Goal: Find specific page/section: Find specific page/section

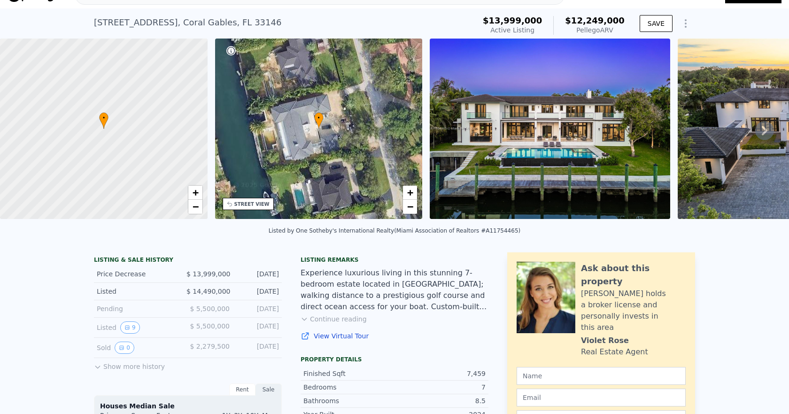
scroll to position [38, 0]
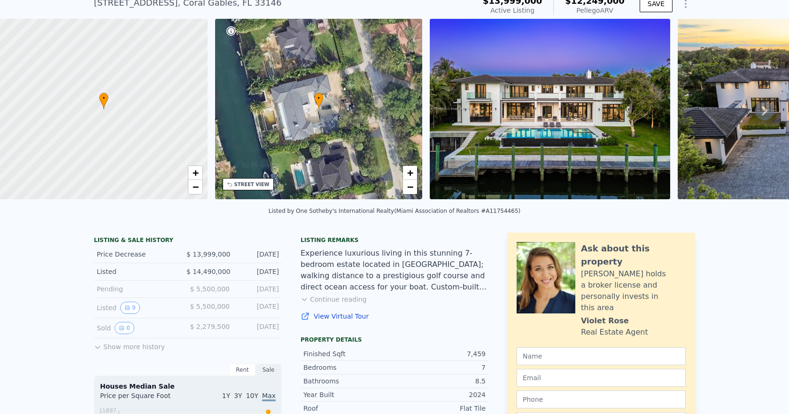
click at [107, 351] on button "Show more history" at bounding box center [129, 344] width 71 height 13
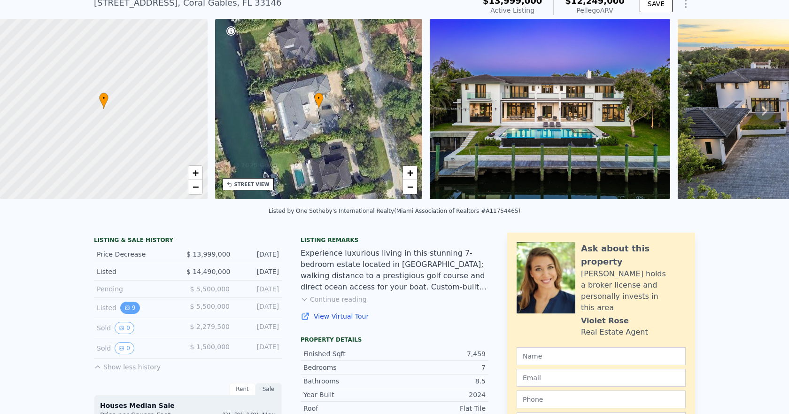
click at [130, 314] on button "9" at bounding box center [130, 307] width 20 height 12
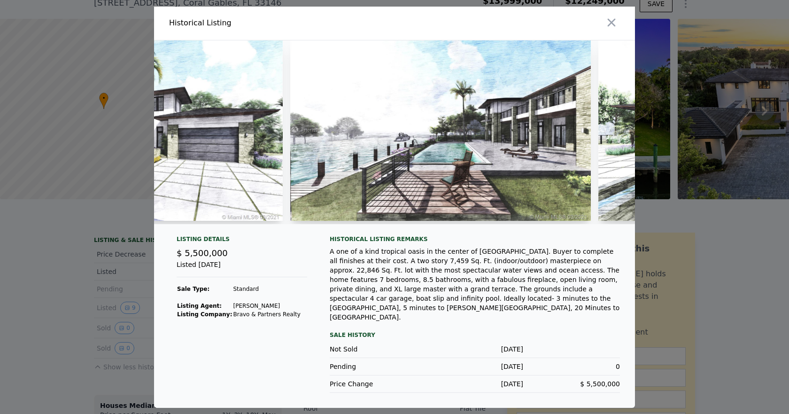
scroll to position [0, 1669]
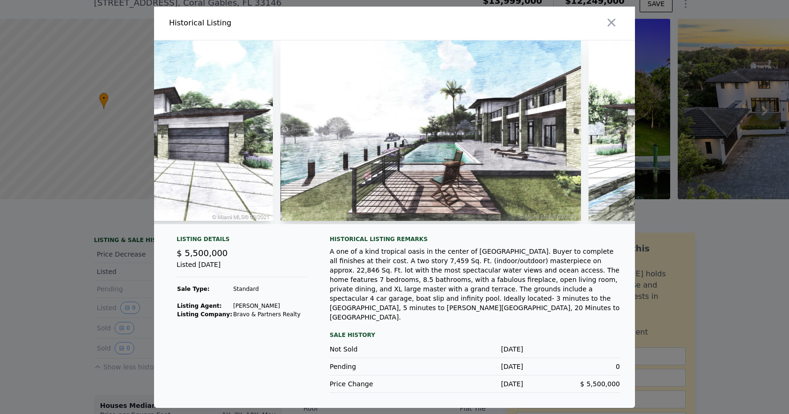
drag, startPoint x: 512, startPoint y: 237, endPoint x: 523, endPoint y: 237, distance: 10.8
click at [523, 231] on div at bounding box center [394, 135] width 481 height 191
drag, startPoint x: 475, startPoint y: 263, endPoint x: 507, endPoint y: 264, distance: 31.9
click at [507, 264] on div "A one of a kind tropical oasis in the center of [GEOGRAPHIC_DATA]. Buyer to com…" at bounding box center [475, 283] width 290 height 75
click at [493, 268] on div "A one of a kind tropical oasis in the center of [GEOGRAPHIC_DATA]. Buyer to com…" at bounding box center [475, 283] width 290 height 75
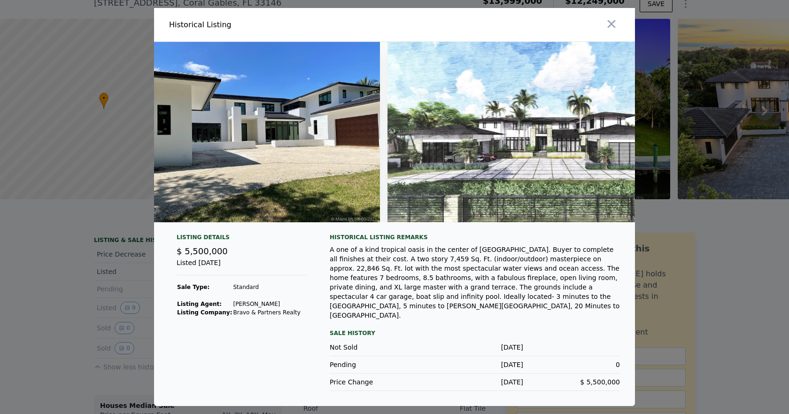
scroll to position [0, 0]
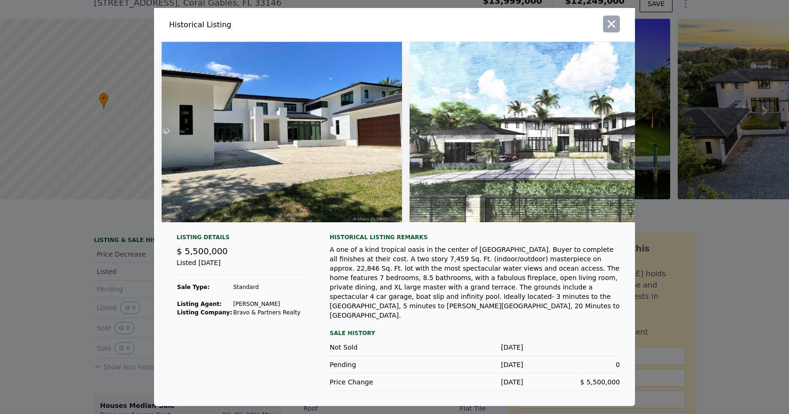
click at [606, 31] on icon "button" at bounding box center [611, 23] width 13 height 13
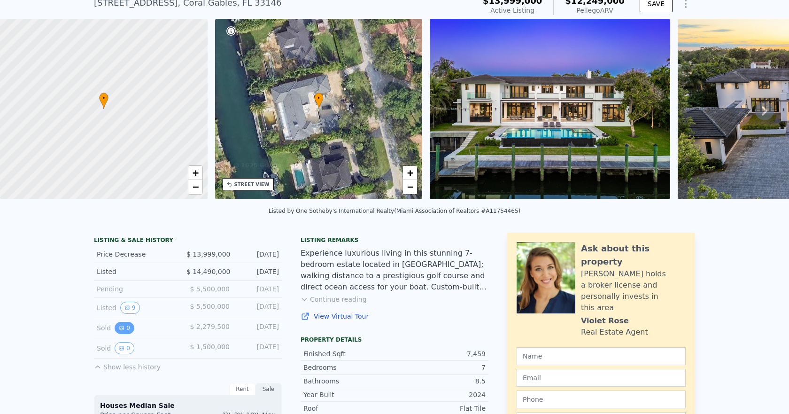
click at [120, 330] on icon "View historical data" at bounding box center [122, 328] width 4 height 4
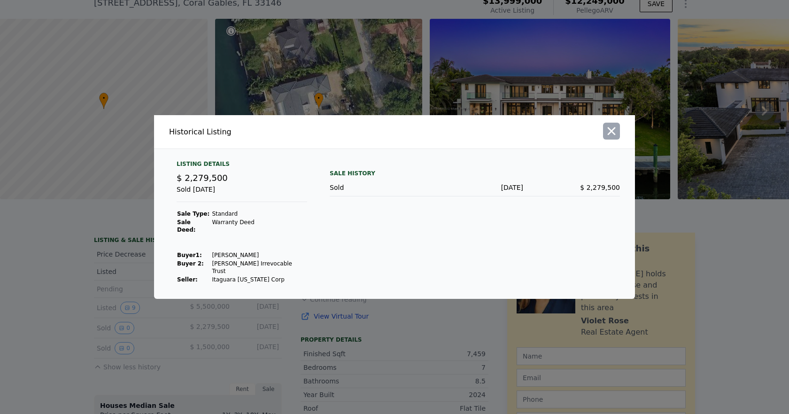
click at [617, 138] on icon "button" at bounding box center [611, 130] width 13 height 13
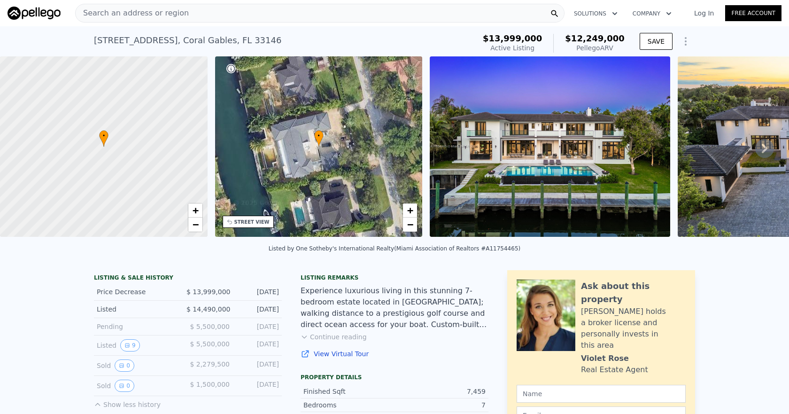
click at [248, 9] on div "Search an address or region" at bounding box center [319, 13] width 489 height 19
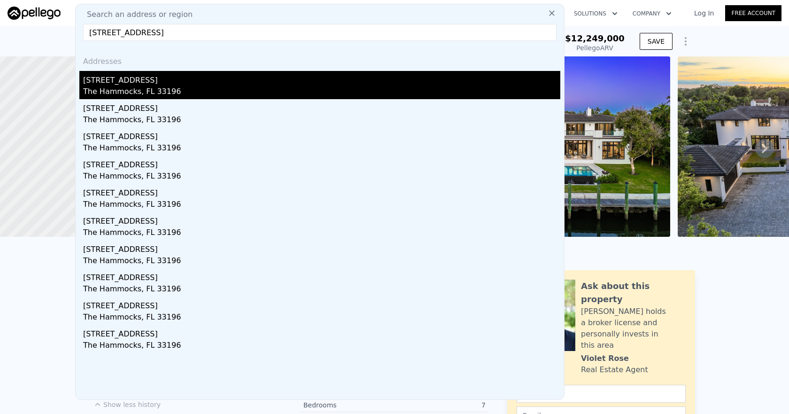
type input "[STREET_ADDRESS]"
click at [207, 84] on div "[STREET_ADDRESS]" at bounding box center [321, 78] width 477 height 15
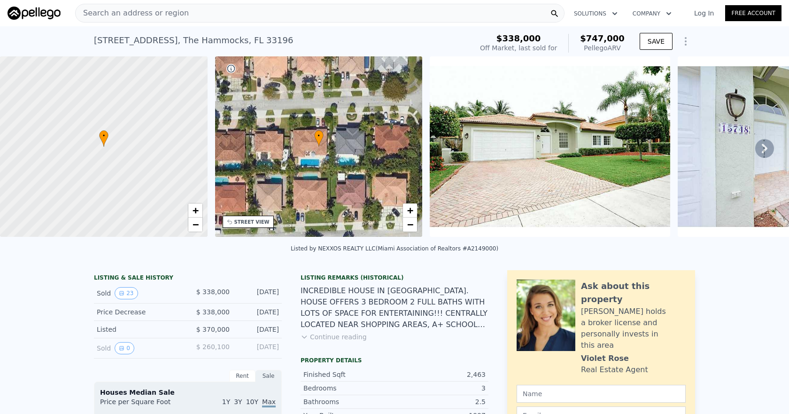
scroll to position [29, 0]
